Goal: Task Accomplishment & Management: Complete application form

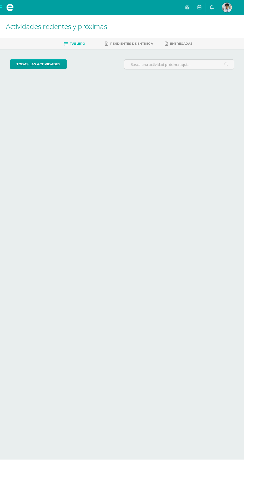
click at [0, 88] on html "Mis cursos Archivos Cerrar panel Biología Quinto Bach. en Fin y Admon Sábado "A…" at bounding box center [128, 44] width 256 height 88
click at [256, 88] on html "Mis cursos Archivos Cerrar panel Biología Quinto Bach. en Fin y Admon Sábado "A…" at bounding box center [128, 44] width 256 height 88
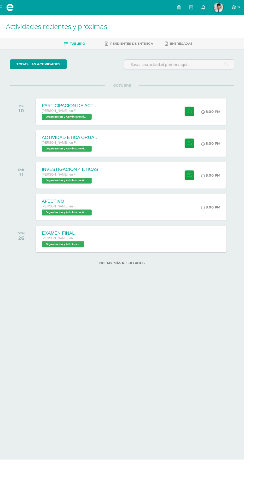
click at [160, 110] on div "PARTICIPACION DE ACTIVIDADES [PERSON_NAME]. en Fin y [PERSON_NAME][DATE] Organi…" at bounding box center [138, 117] width 200 height 28
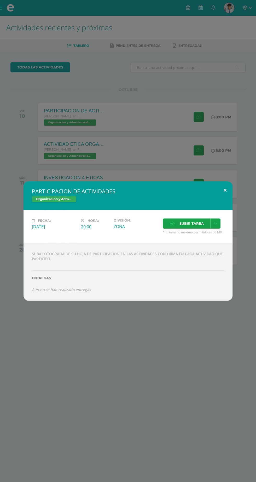
click at [219, 193] on button at bounding box center [225, 190] width 15 height 18
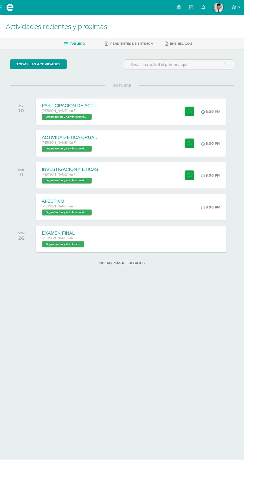
click at [167, 145] on div "ACTIVIDAD ETICA ORGANIZACIONAL Y RSE Quinto Bach. en Fin y Admon Sábado Organiz…" at bounding box center [138, 151] width 200 height 28
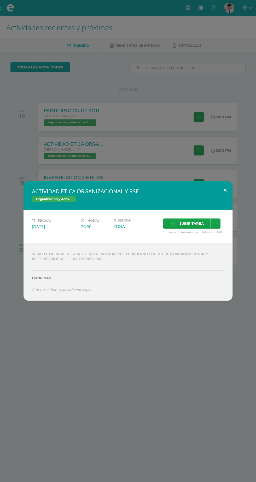
click at [219, 186] on button at bounding box center [225, 190] width 15 height 18
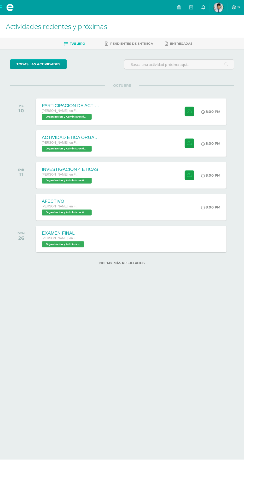
click at [160, 185] on div "INVESTIGACION 4 ETICAS Quinto Bach. en Fin y Admon Sábado Organizacion y Admini…" at bounding box center [138, 184] width 200 height 28
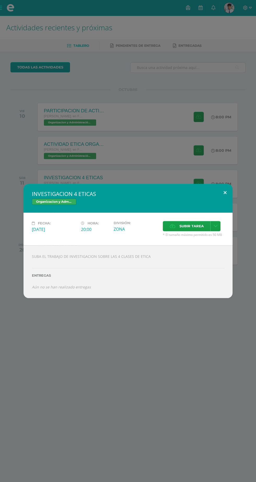
click at [225, 193] on button at bounding box center [225, 193] width 15 height 18
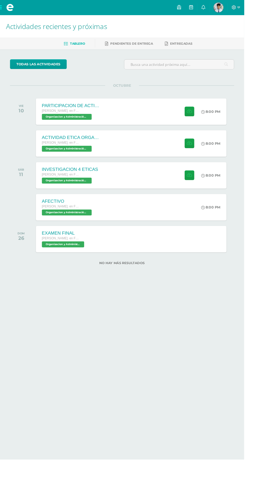
click at [213, 159] on div "8:00 PM" at bounding box center [223, 151] width 27 height 28
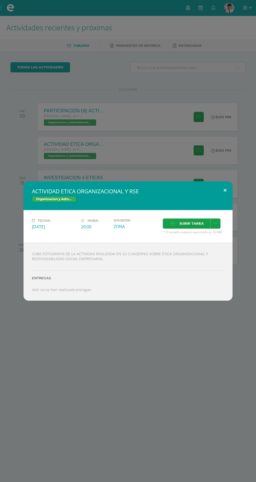
click at [229, 188] on button at bounding box center [225, 190] width 15 height 18
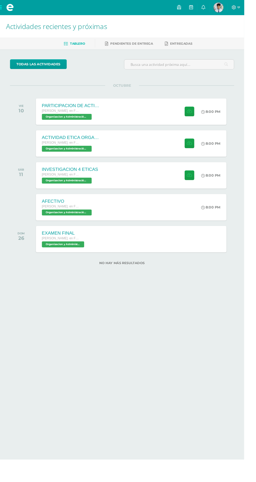
click at [212, 216] on icon at bounding box center [213, 218] width 4 height 4
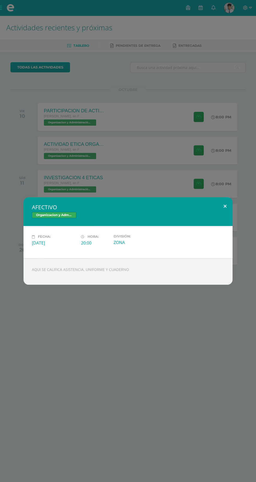
click at [218, 211] on button at bounding box center [225, 206] width 15 height 18
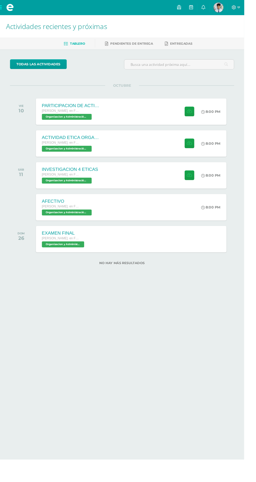
click at [194, 43] on link "Entregadas" at bounding box center [187, 46] width 29 height 8
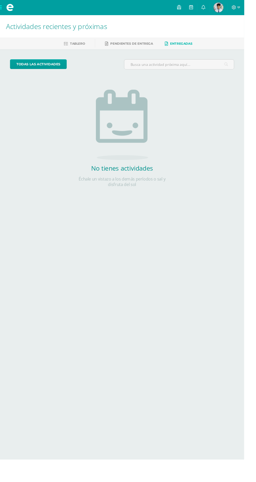
click at [135, 45] on span "Pendientes de entrega" at bounding box center [138, 46] width 45 height 4
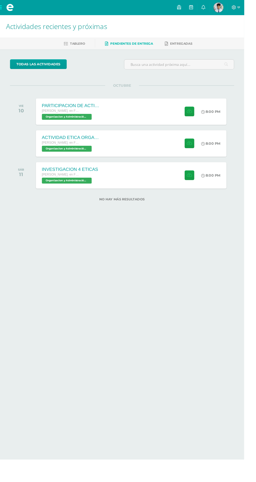
click at [149, 120] on div "PARTICIPACION DE ACTIVIDADES Quinto Bach. en Fin y Admon Sábado Organizacion y …" at bounding box center [138, 117] width 200 height 28
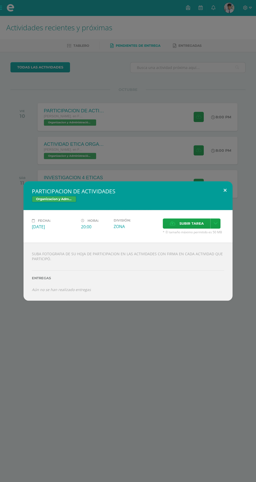
click at [225, 190] on button at bounding box center [225, 190] width 15 height 18
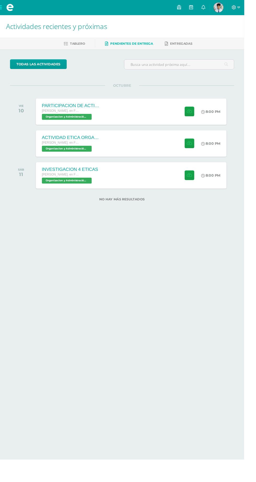
click at [155, 147] on div "ACTIVIDAD ETICA ORGANIZACIONAL Y RSE Quinto Bach. en Fin y Admon Sábado Organiz…" at bounding box center [138, 151] width 200 height 28
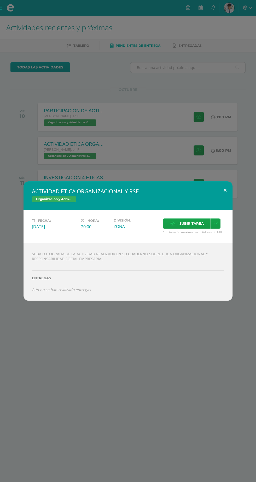
click at [225, 190] on button at bounding box center [225, 190] width 15 height 18
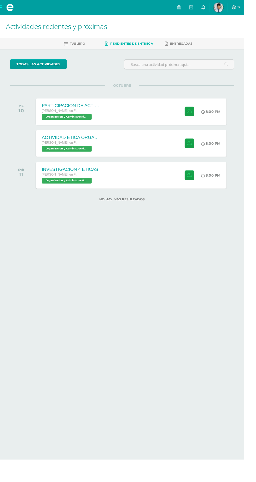
click at [147, 192] on div "INVESTIGACION 4 ETICAS Quinto Bach. en Fin y Admon Sábado Organizacion y Admini…" at bounding box center [138, 184] width 200 height 28
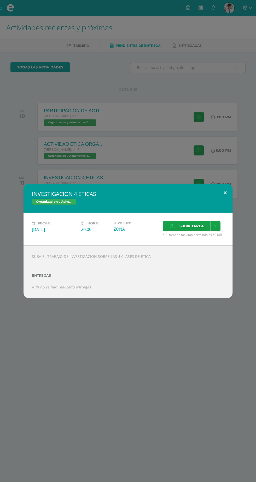
click at [225, 193] on button at bounding box center [225, 193] width 15 height 18
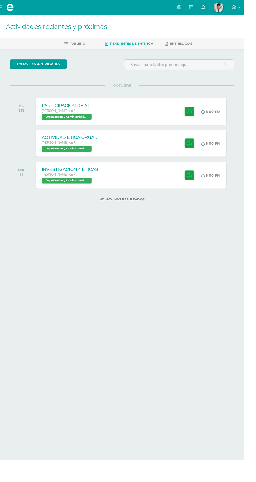
click at [5, 14] on span at bounding box center [10, 8] width 21 height 16
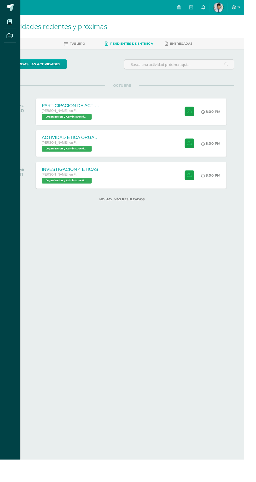
click at [10, 23] on icon at bounding box center [10, 22] width 5 height 5
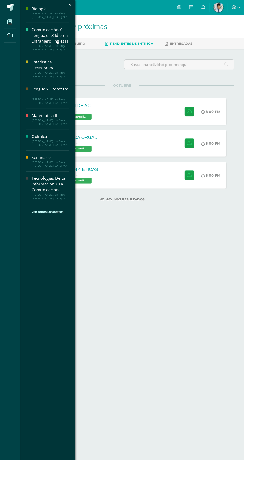
click at [57, 149] on div "[PERSON_NAME]. en Fin y [PERSON_NAME][DATE] "A"" at bounding box center [53, 149] width 40 height 7
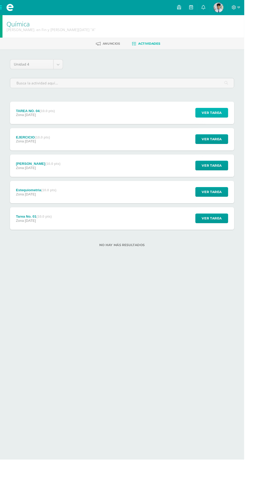
click at [222, 119] on span "Ver tarea" at bounding box center [222, 118] width 21 height 10
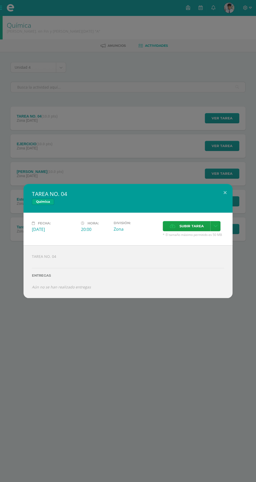
click at [225, 200] on div "TAREA NO. 04 Química" at bounding box center [128, 198] width 209 height 29
click at [220, 190] on button at bounding box center [225, 193] width 15 height 18
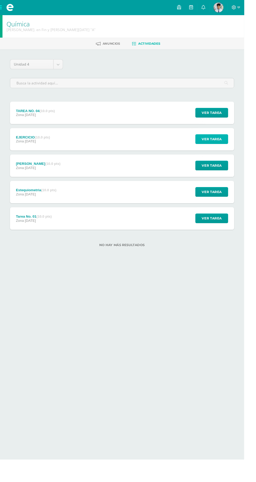
click at [226, 148] on span "Ver tarea" at bounding box center [222, 146] width 21 height 10
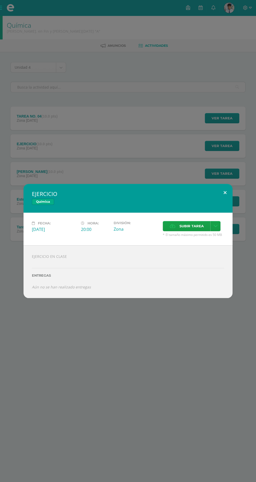
click at [225, 193] on button at bounding box center [225, 193] width 15 height 18
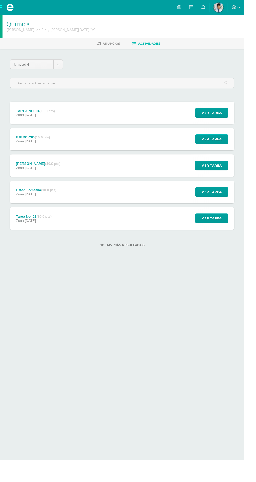
click at [239, 182] on div "Ver tarea" at bounding box center [221, 174] width 49 height 24
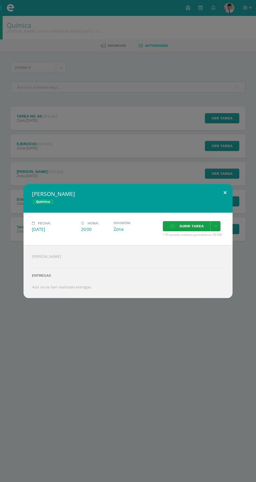
click at [225, 193] on button at bounding box center [225, 193] width 15 height 18
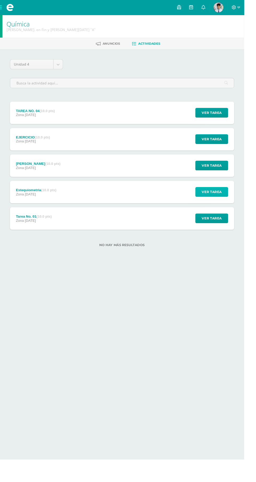
click at [231, 204] on span "Ver tarea" at bounding box center [222, 201] width 21 height 10
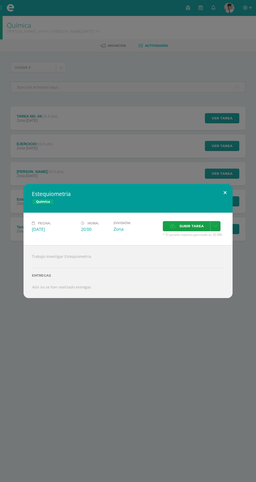
click at [225, 193] on button at bounding box center [225, 193] width 15 height 18
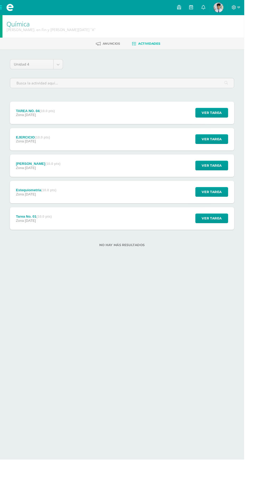
click at [226, 247] on div "No hay más resultados" at bounding box center [127, 253] width 235 height 24
click at [227, 228] on span "Ver tarea" at bounding box center [222, 229] width 21 height 10
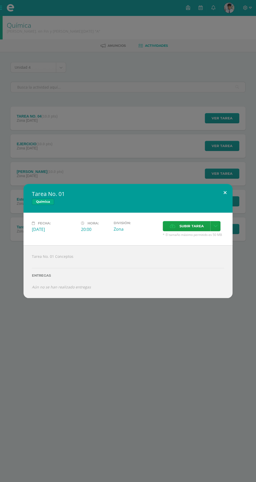
click at [225, 193] on button at bounding box center [225, 193] width 15 height 18
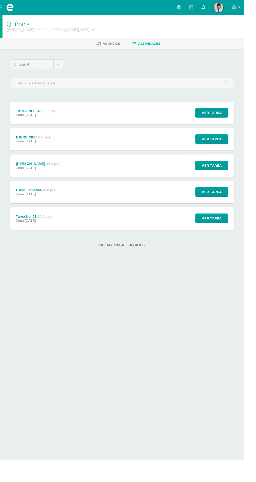
click at [9, 8] on span at bounding box center [11, 8] width 8 height 8
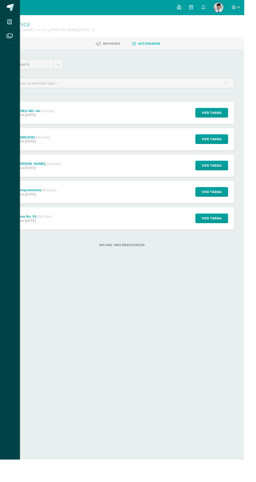
click at [9, 23] on icon at bounding box center [10, 22] width 5 height 5
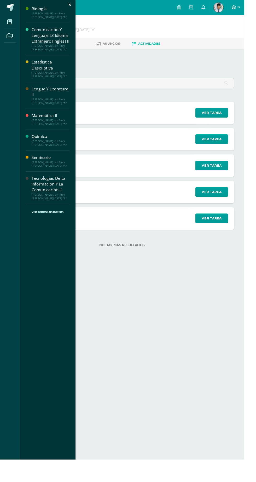
click at [51, 13] on div "[PERSON_NAME]. en Fin y [PERSON_NAME][DATE] "A"" at bounding box center [53, 15] width 40 height 7
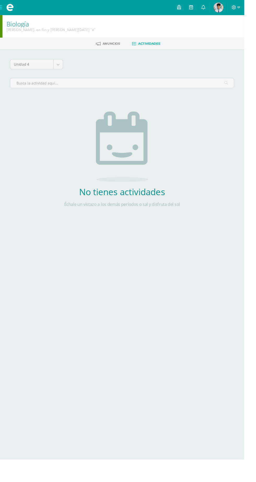
click at [161, 45] on span "Actividades" at bounding box center [156, 46] width 23 height 4
click at [5, 11] on span at bounding box center [10, 8] width 21 height 16
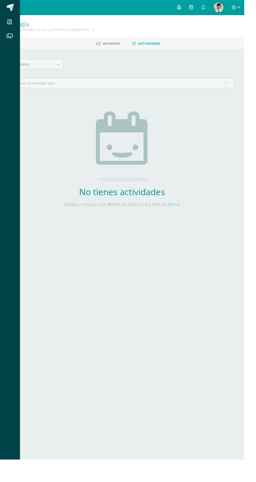
click at [10, 23] on icon at bounding box center [10, 22] width 5 height 5
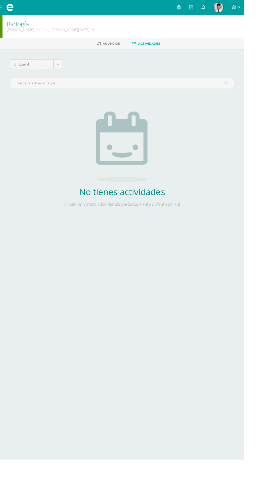
click at [9, 9] on span at bounding box center [11, 8] width 8 height 8
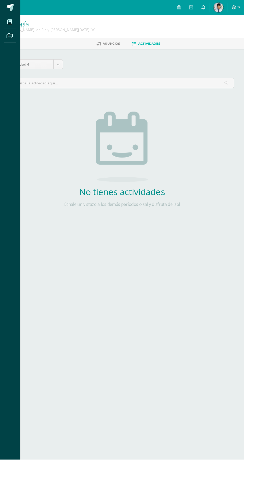
click at [10, 23] on icon at bounding box center [10, 22] width 5 height 5
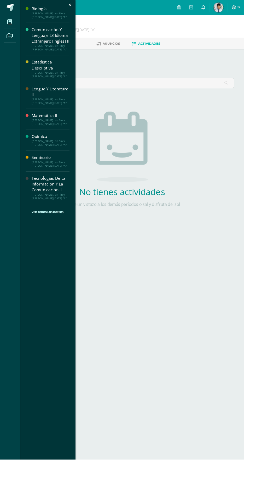
click at [61, 187] on div "Tecnologías De La Información Y La Comunicación II" at bounding box center [53, 193] width 40 height 18
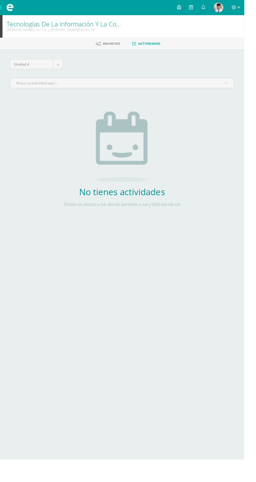
click at [6, 14] on span at bounding box center [10, 8] width 21 height 16
click at [10, 8] on span at bounding box center [11, 8] width 8 height 8
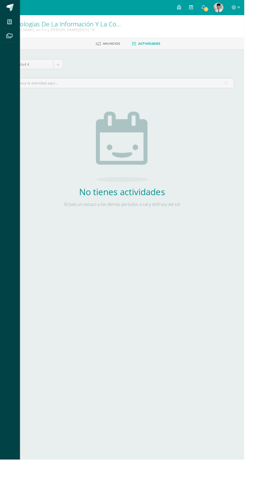
click at [10, 23] on icon at bounding box center [10, 22] width 5 height 5
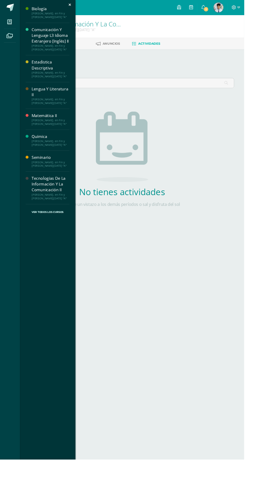
click at [34, 13] on div "[PERSON_NAME]. en Fin y [PERSON_NAME][DATE] "A"" at bounding box center [53, 15] width 40 height 7
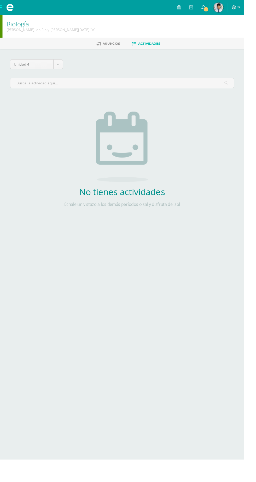
click at [119, 45] on span "Anuncios" at bounding box center [117, 46] width 18 height 4
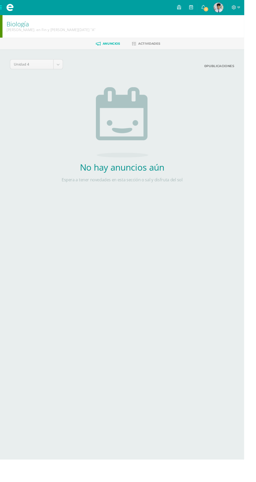
click at [6, 1] on span at bounding box center [10, 8] width 21 height 16
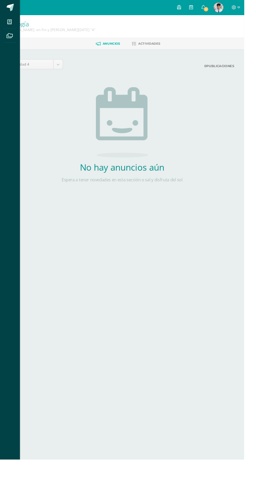
click at [9, 35] on icon at bounding box center [10, 37] width 7 height 5
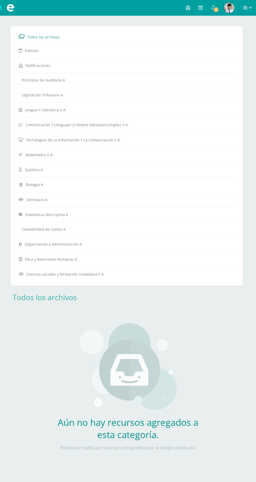
click at [0, 8] on span at bounding box center [10, 8] width 21 height 16
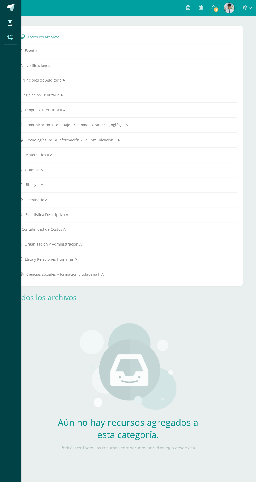
click at [10, 23] on icon at bounding box center [10, 22] width 5 height 5
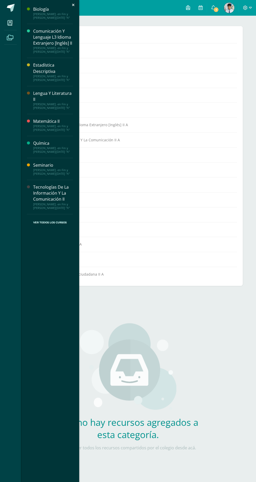
click at [36, 147] on div "[PERSON_NAME]. en Fin y [PERSON_NAME][DATE] "A"" at bounding box center [53, 149] width 40 height 7
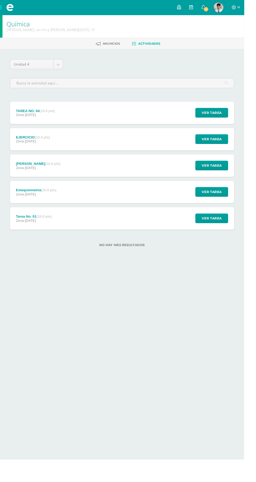
click at [32, 116] on div "TAREA NO. 04 (10.0 pts)" at bounding box center [37, 116] width 41 height 4
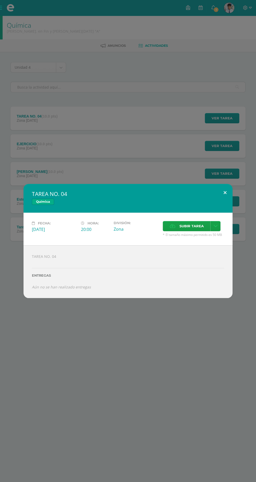
click at [218, 185] on button at bounding box center [225, 193] width 15 height 18
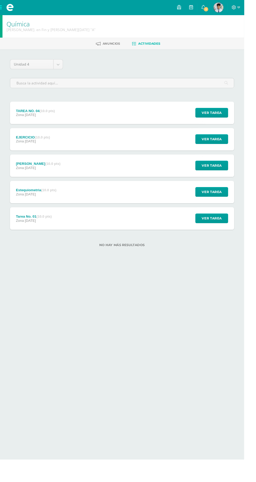
click at [28, 199] on div "Estequiometria (10.0 pts)" at bounding box center [38, 199] width 43 height 4
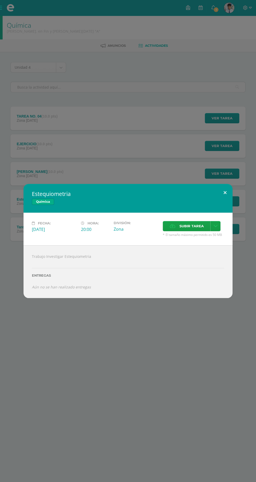
click at [225, 192] on button at bounding box center [225, 193] width 15 height 18
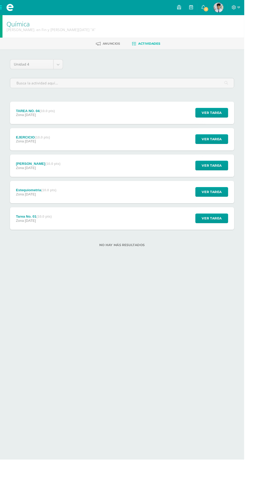
click at [28, 230] on span "27 de Septiembre" at bounding box center [31, 231] width 11 height 4
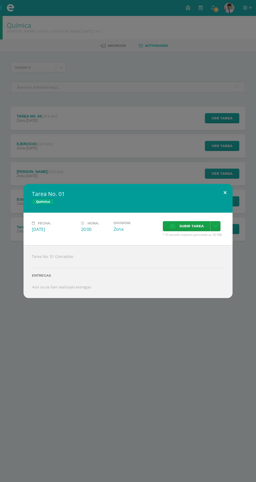
click at [225, 193] on button at bounding box center [225, 193] width 15 height 18
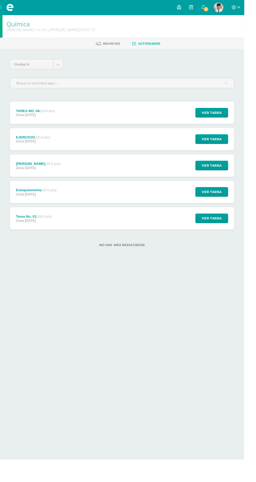
click at [27, 170] on div "Ley de Lavoisier (10.0 pts)" at bounding box center [40, 172] width 47 height 4
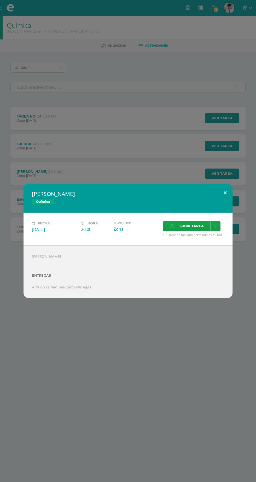
click at [225, 193] on button at bounding box center [225, 193] width 15 height 18
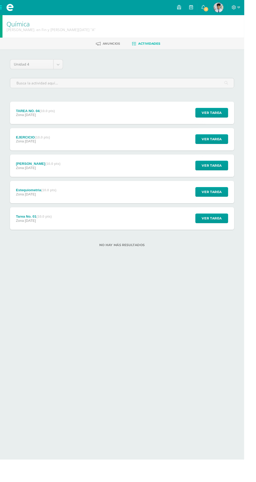
click at [197, 141] on div "EJERCICIO (10.0 pts) Zona 08 de Octubre Ver tarea EJERCICIO Química Cargando co…" at bounding box center [127, 146] width 235 height 24
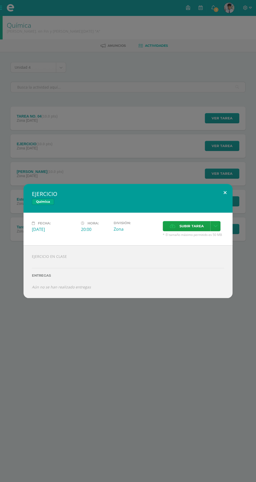
click at [225, 193] on button at bounding box center [225, 193] width 15 height 18
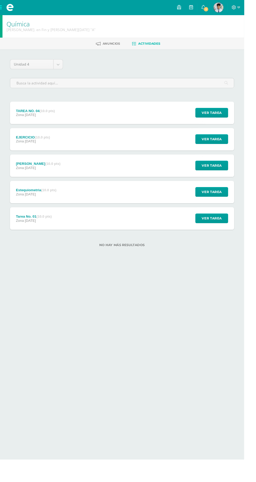
click at [190, 117] on div "TAREA NO. 04 (10.0 pts) Zona 08 de Octubre Ver tarea TAREA NO. 04 Química Fecha…" at bounding box center [127, 119] width 235 height 24
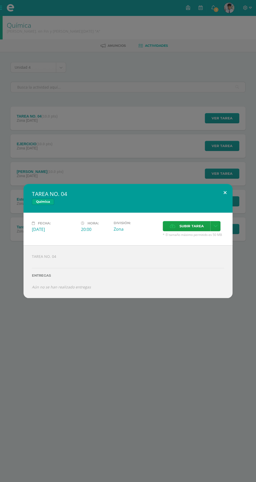
click at [225, 193] on button at bounding box center [225, 193] width 15 height 18
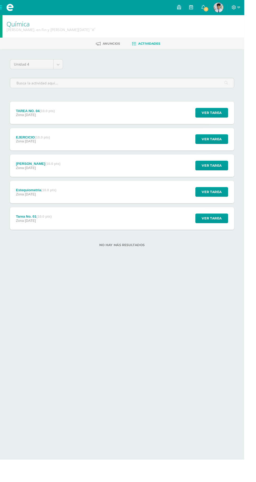
click at [9, 5] on span at bounding box center [11, 8] width 8 height 8
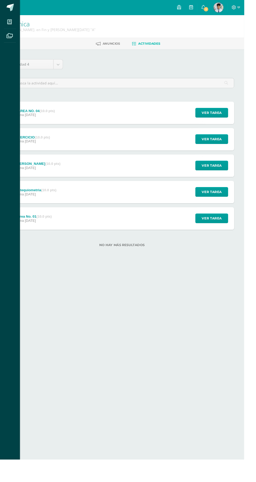
click at [10, 23] on icon at bounding box center [10, 22] width 5 height 5
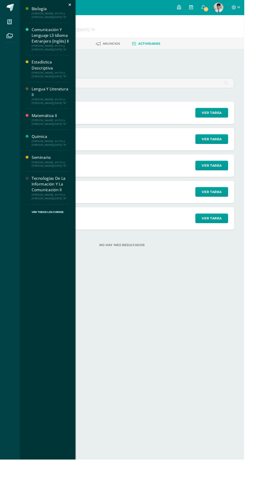
click at [38, 33] on div "Comunicación Y Lenguaje L3 Idioma Extranjero [Inglés] II" at bounding box center [53, 37] width 40 height 18
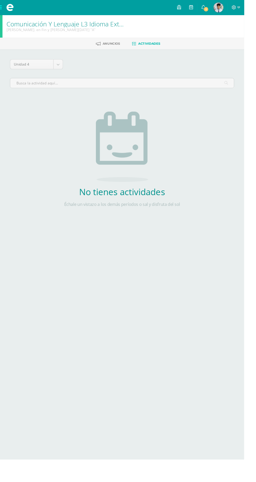
click at [111, 48] on link "Anuncios" at bounding box center [113, 46] width 25 height 8
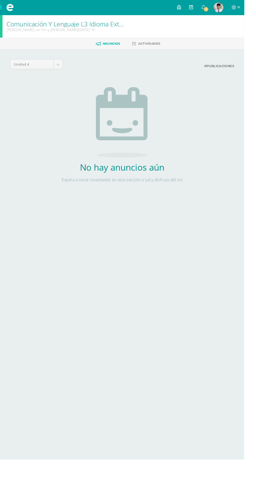
click at [6, 9] on span at bounding box center [10, 8] width 21 height 16
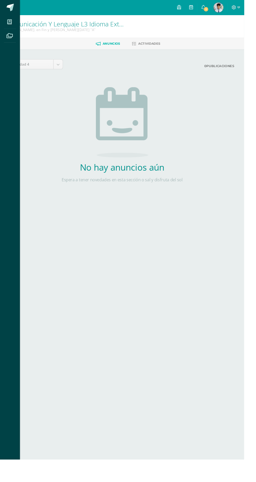
click at [10, 23] on icon at bounding box center [10, 22] width 5 height 5
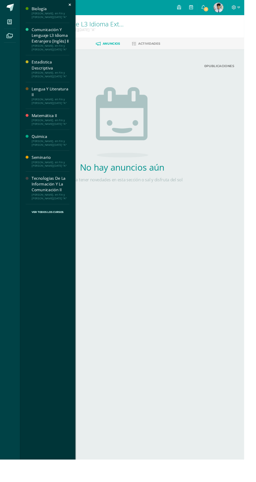
click at [60, 187] on div "Tecnologías De La Información Y La Comunicación II" at bounding box center [53, 193] width 40 height 18
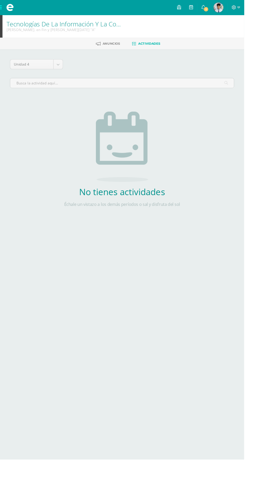
click at [113, 45] on span "Anuncios" at bounding box center [117, 46] width 18 height 4
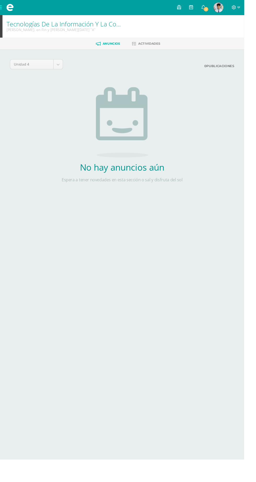
click at [10, 8] on span at bounding box center [11, 8] width 8 height 8
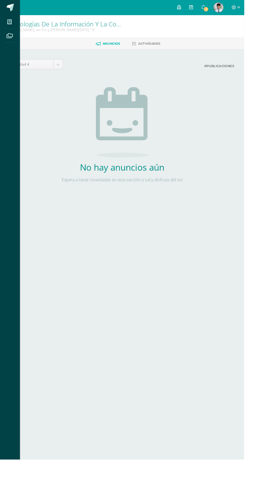
click at [10, 23] on icon at bounding box center [10, 22] width 5 height 5
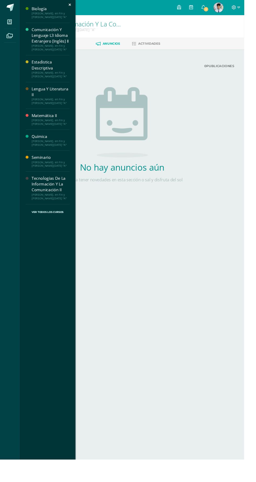
click at [49, 66] on div "Estadística Descriptiva" at bounding box center [53, 68] width 40 height 12
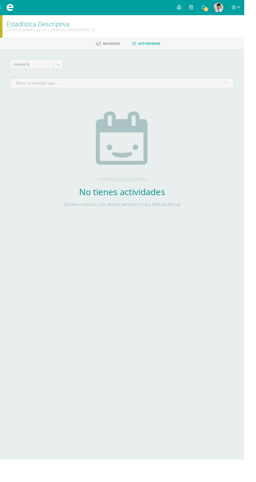
click at [150, 49] on link "Actividades" at bounding box center [153, 46] width 30 height 8
click at [114, 45] on span "Anuncios" at bounding box center [117, 46] width 18 height 4
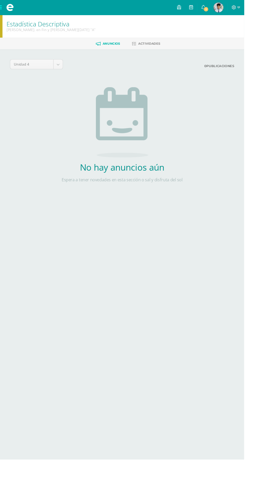
click at [9, 1] on span at bounding box center [10, 8] width 21 height 16
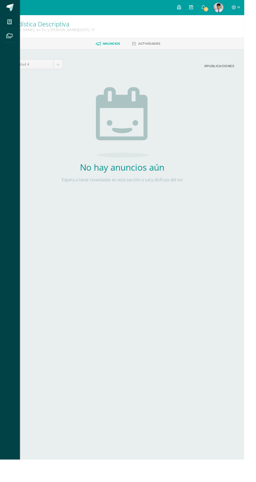
click at [10, 9] on span at bounding box center [11, 8] width 8 height 8
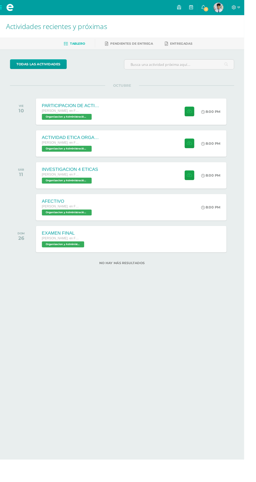
click at [61, 118] on div "[PERSON_NAME]. en Fin y [PERSON_NAME][DATE]" at bounding box center [75, 117] width 63 height 6
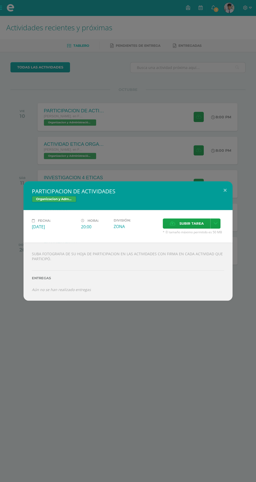
click at [199, 221] on span "Subir tarea" at bounding box center [191, 224] width 24 height 10
click at [0, 0] on input "Subir tarea" at bounding box center [0, 0] width 0 height 0
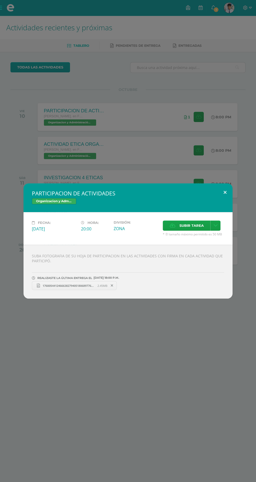
click at [225, 193] on button at bounding box center [225, 192] width 15 height 18
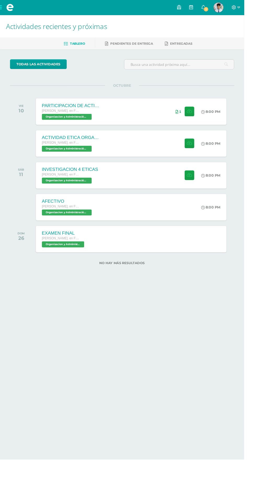
click at [155, 45] on span "Pendientes de entrega" at bounding box center [138, 46] width 45 height 4
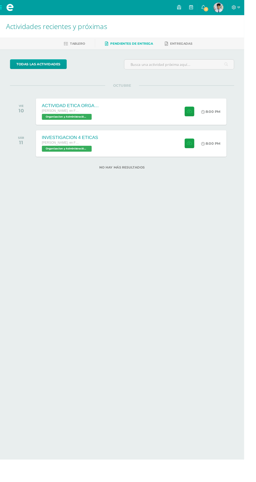
click at [167, 112] on div "ACTIVIDAD ETICA ORGANIZACIONAL Y RSE [PERSON_NAME]. en Fin y [PERSON_NAME][DATE…" at bounding box center [138, 117] width 200 height 28
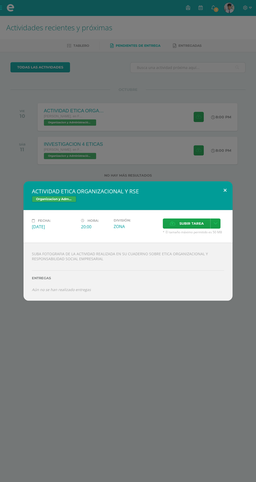
click at [225, 191] on button at bounding box center [225, 190] width 15 height 18
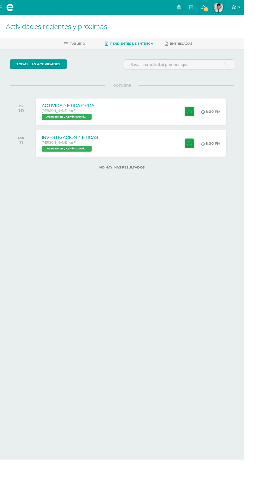
click at [159, 153] on div "INVESTIGACION 4 ETICAS [PERSON_NAME]. en Fin y [PERSON_NAME][DATE] Organizacion…" at bounding box center [138, 151] width 200 height 28
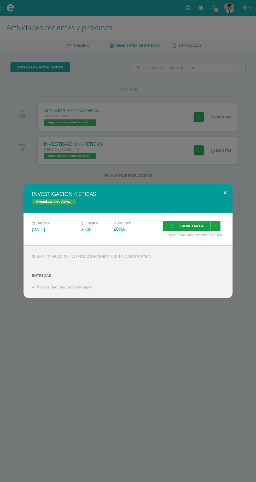
click at [224, 190] on button at bounding box center [225, 193] width 15 height 18
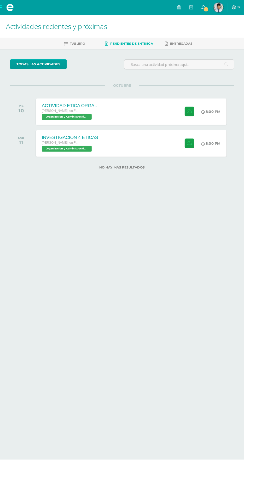
click at [219, 10] on span "1" at bounding box center [216, 10] width 6 height 6
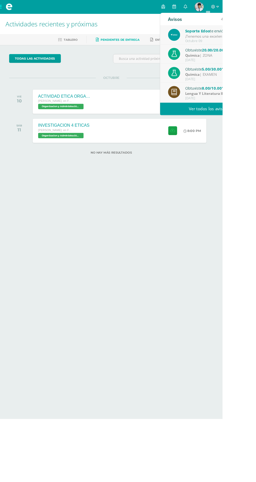
click at [255, 34] on div "Soporte Edoo te envió un aviso" at bounding box center [249, 35] width 73 height 7
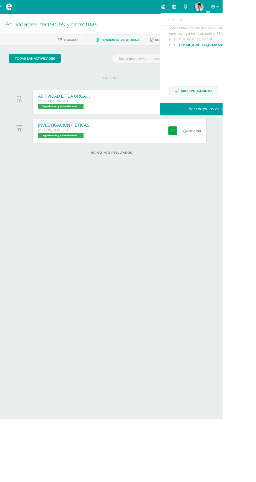
scroll to position [85, 0]
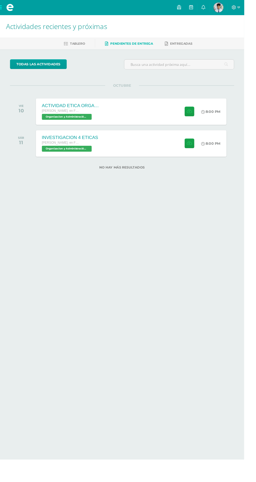
click at [10, 8] on span at bounding box center [11, 8] width 8 height 8
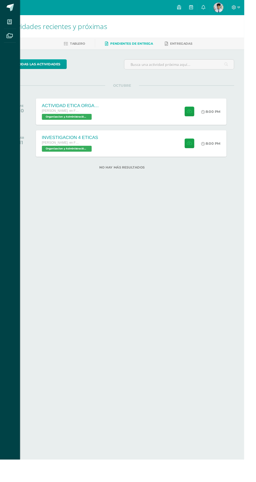
click at [10, 21] on icon at bounding box center [10, 22] width 5 height 5
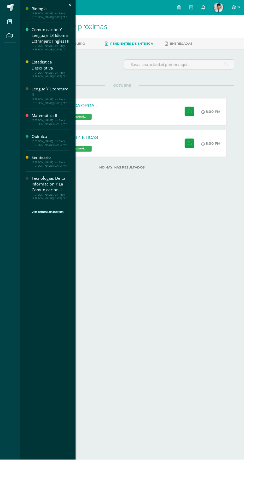
click at [10, 10] on span at bounding box center [11, 8] width 8 height 8
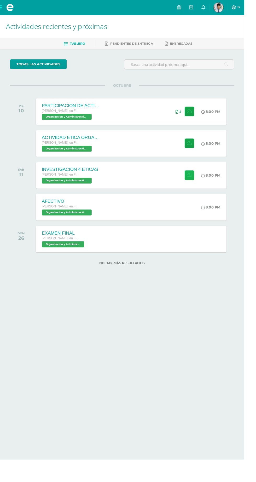
click at [195, 179] on button at bounding box center [199, 184] width 10 height 10
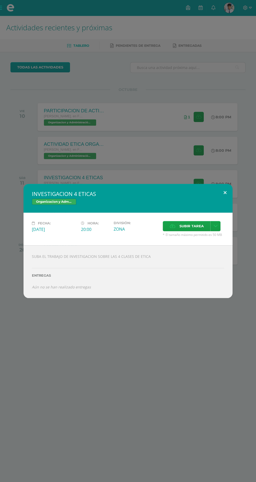
click at [225, 193] on button at bounding box center [225, 193] width 15 height 18
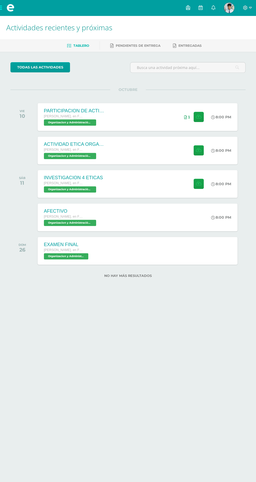
click at [220, 194] on button at bounding box center [215, 198] width 13 height 16
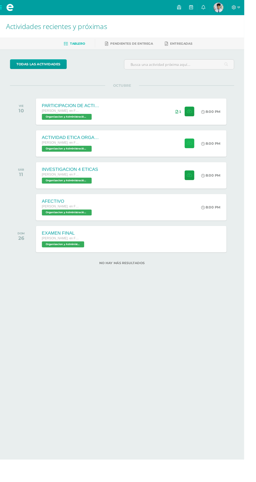
click at [198, 149] on icon at bounding box center [198, 150] width 5 height 4
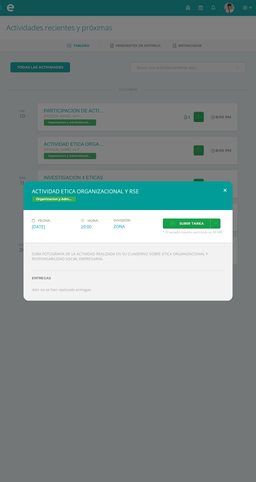
click at [226, 191] on button at bounding box center [225, 190] width 15 height 18
